Goal: Entertainment & Leisure: Consume media (video, audio)

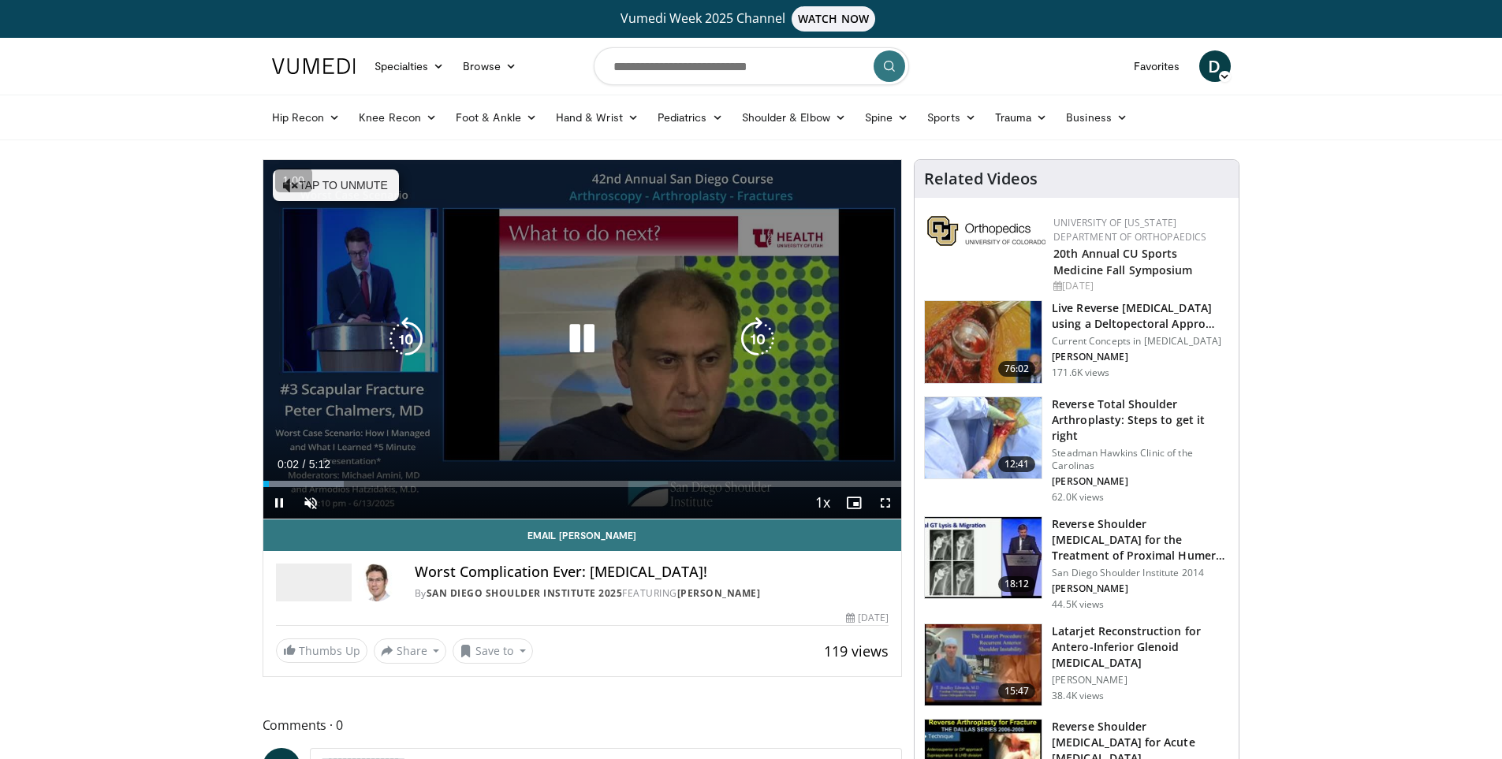
click at [321, 181] on button "Tap to unmute" at bounding box center [336, 186] width 126 height 32
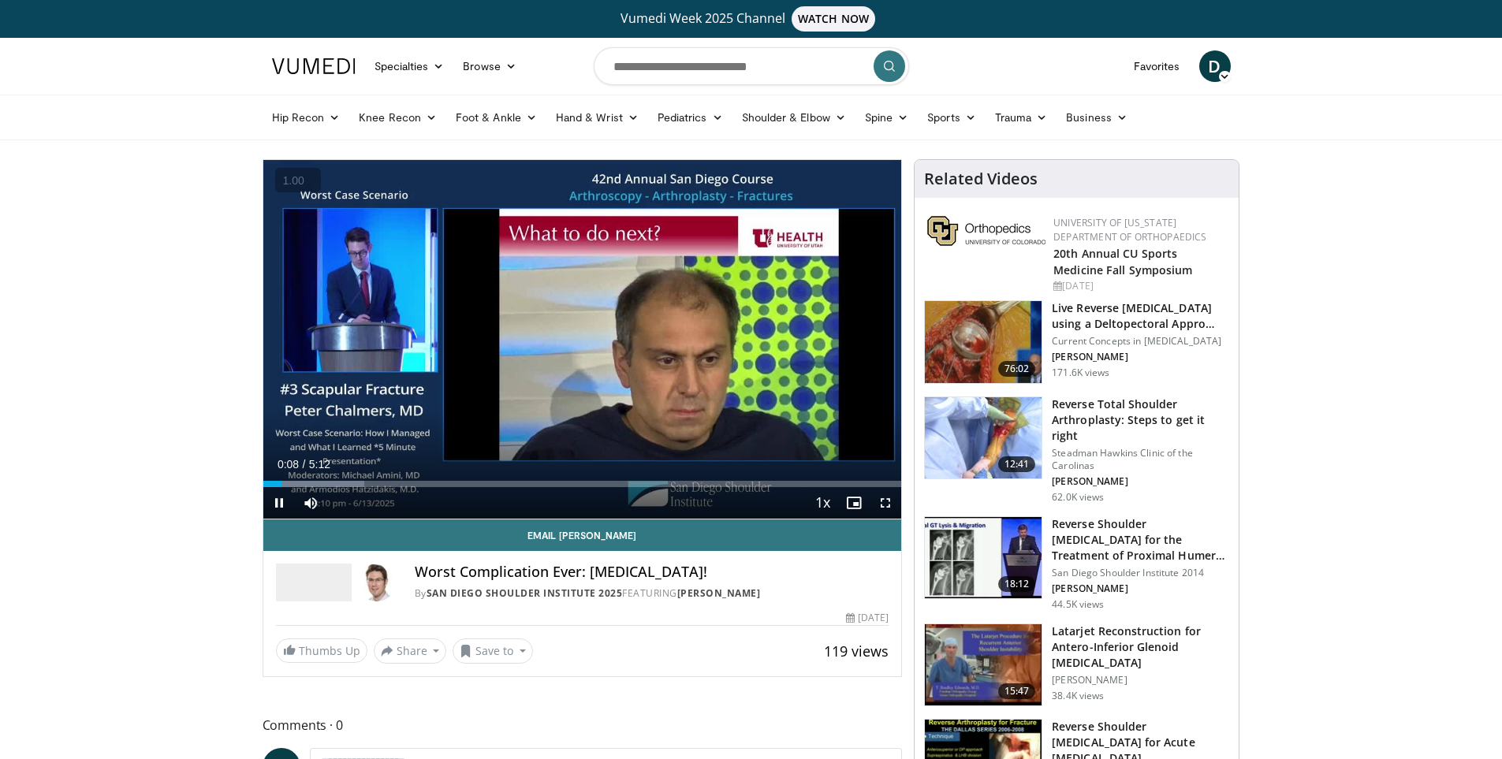
click at [0, 0] on button "+" at bounding box center [0, 0] width 0 height 0
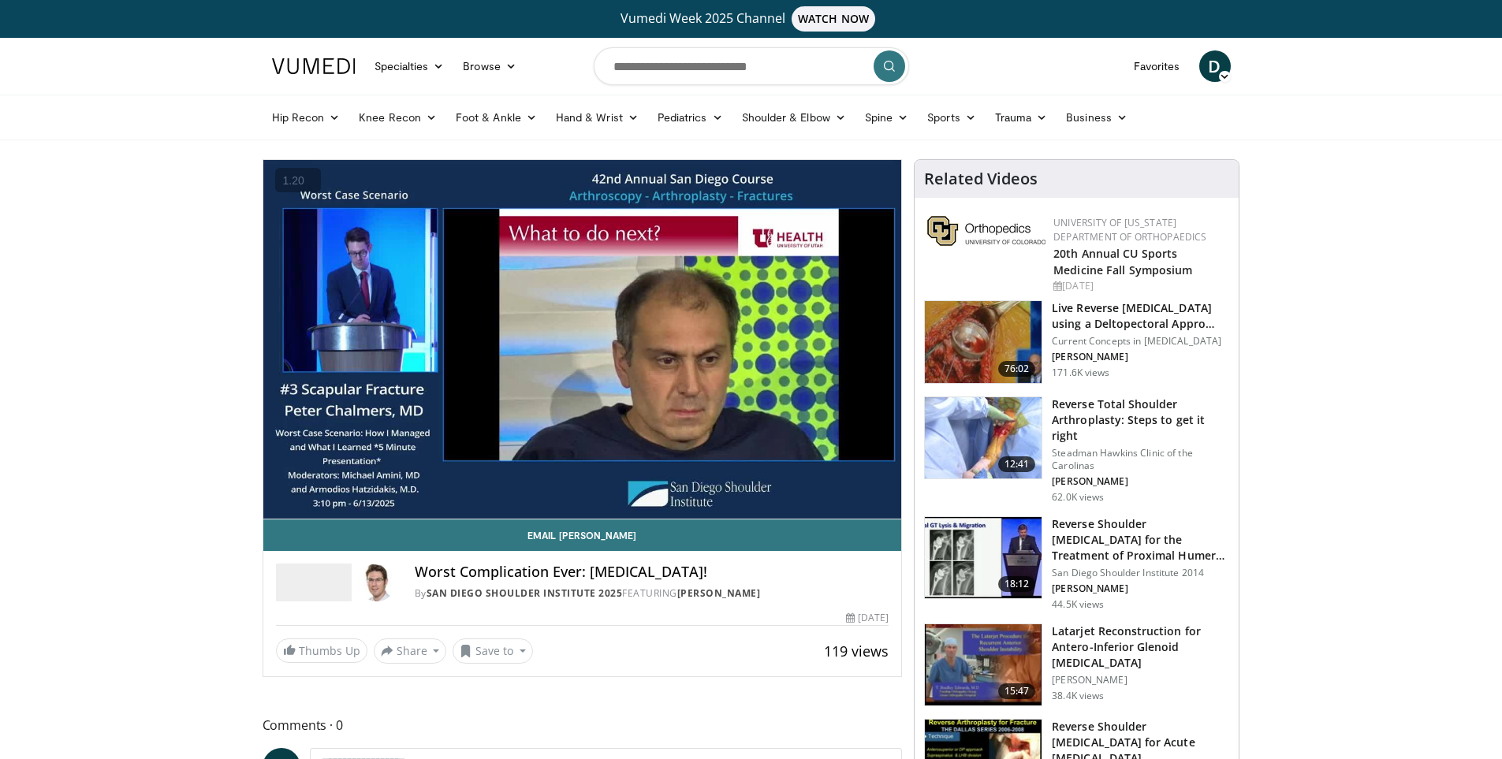
click at [0, 0] on button "+" at bounding box center [0, 0] width 0 height 0
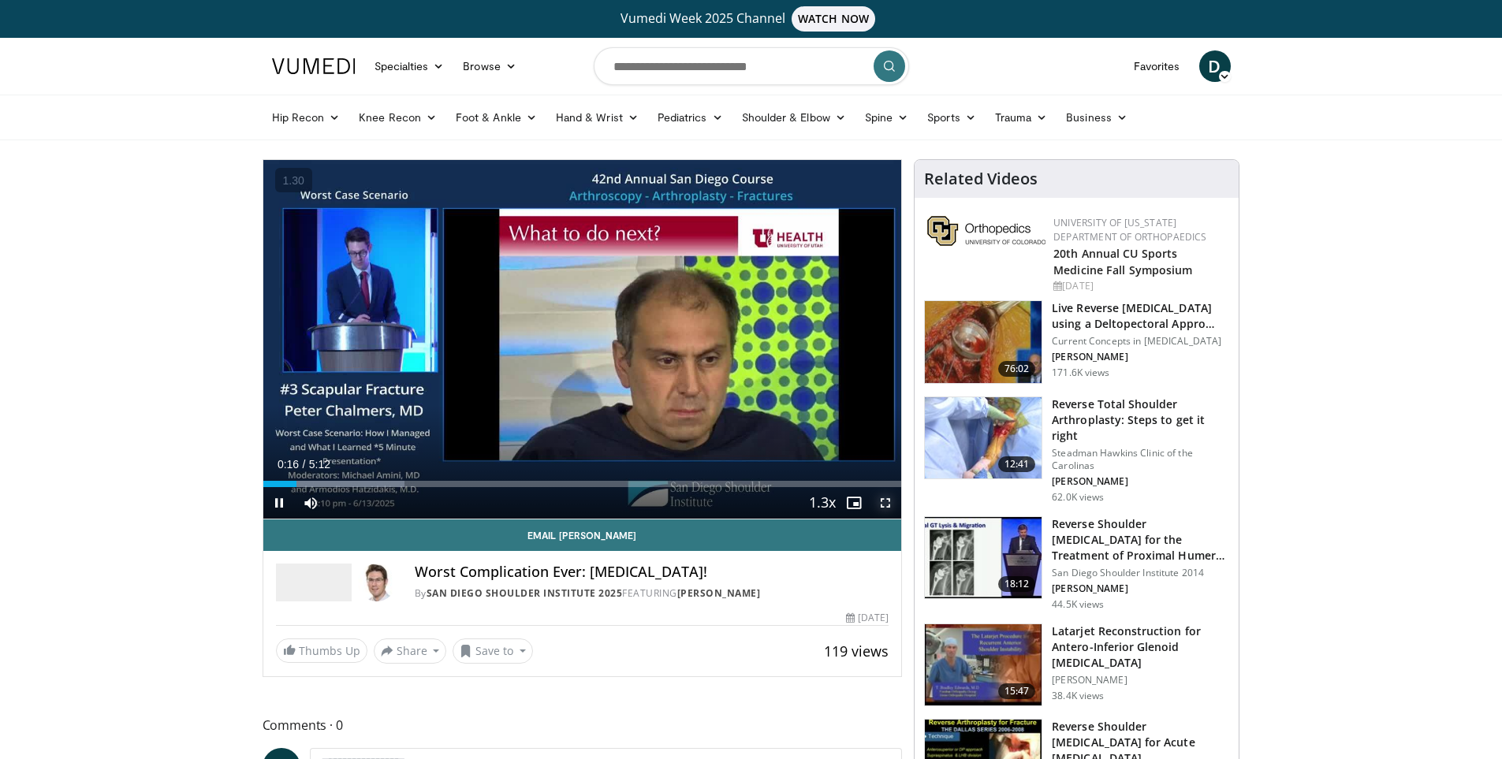
click at [889, 502] on span "Video Player" at bounding box center [886, 503] width 32 height 32
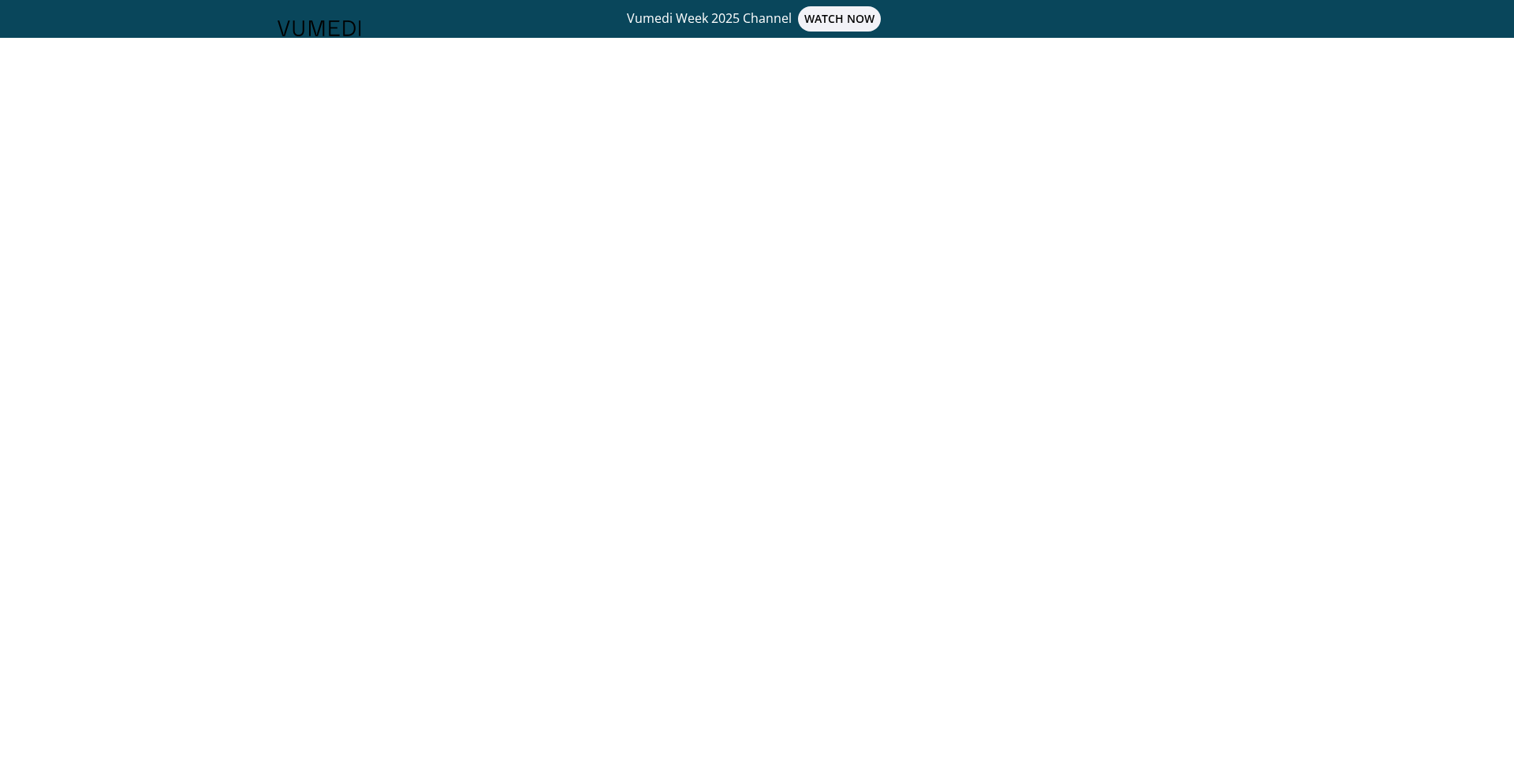
click at [1268, 197] on body "Vumedi Week 2025 Channel WATCH NOW Specialties Adult & Family Medicine Allergy,…" at bounding box center [757, 379] width 1514 height 759
